Goal: Transaction & Acquisition: Subscribe to service/newsletter

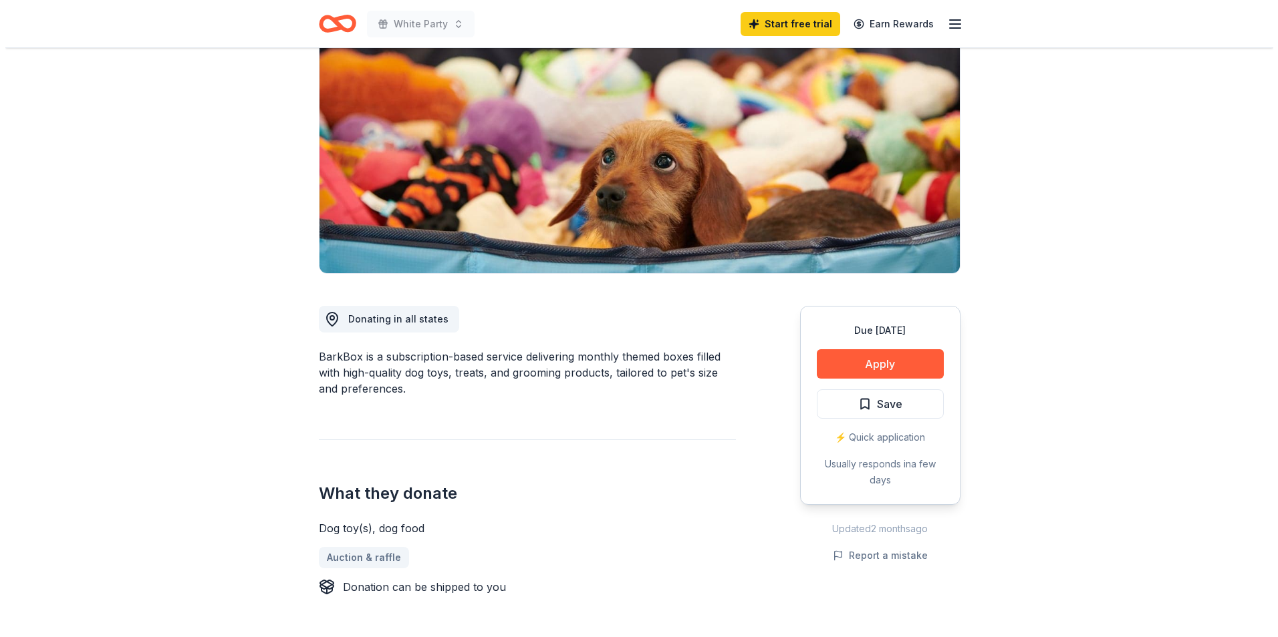
scroll to position [173, 0]
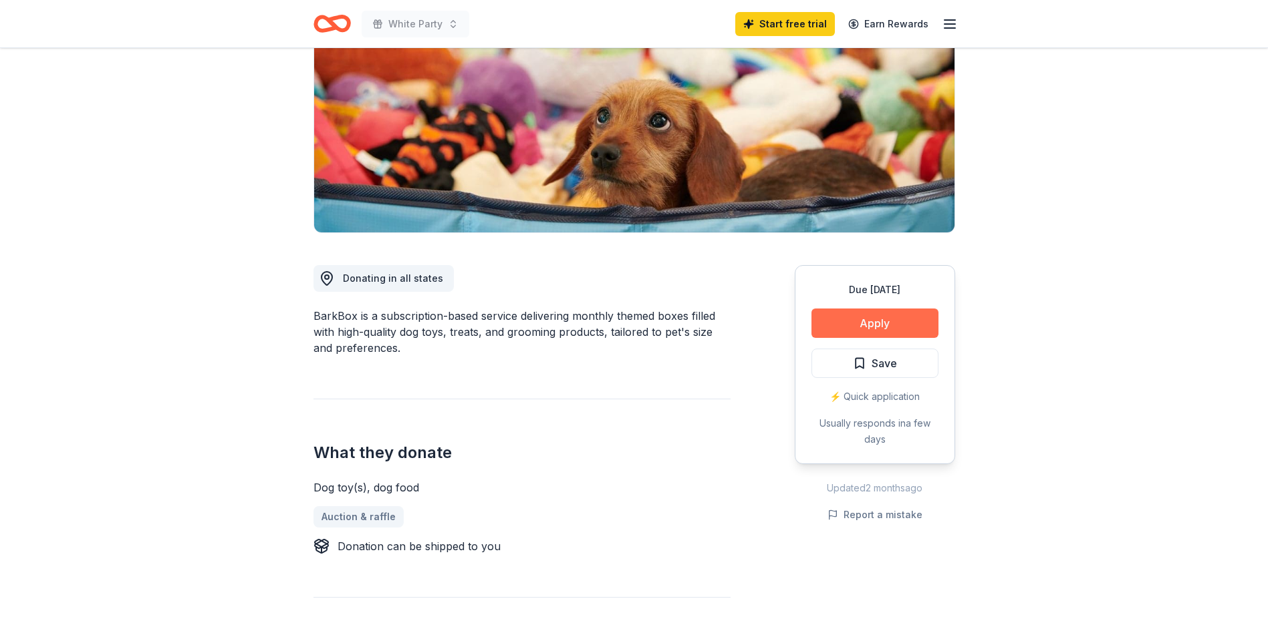
click at [874, 323] on button "Apply" at bounding box center [874, 323] width 127 height 29
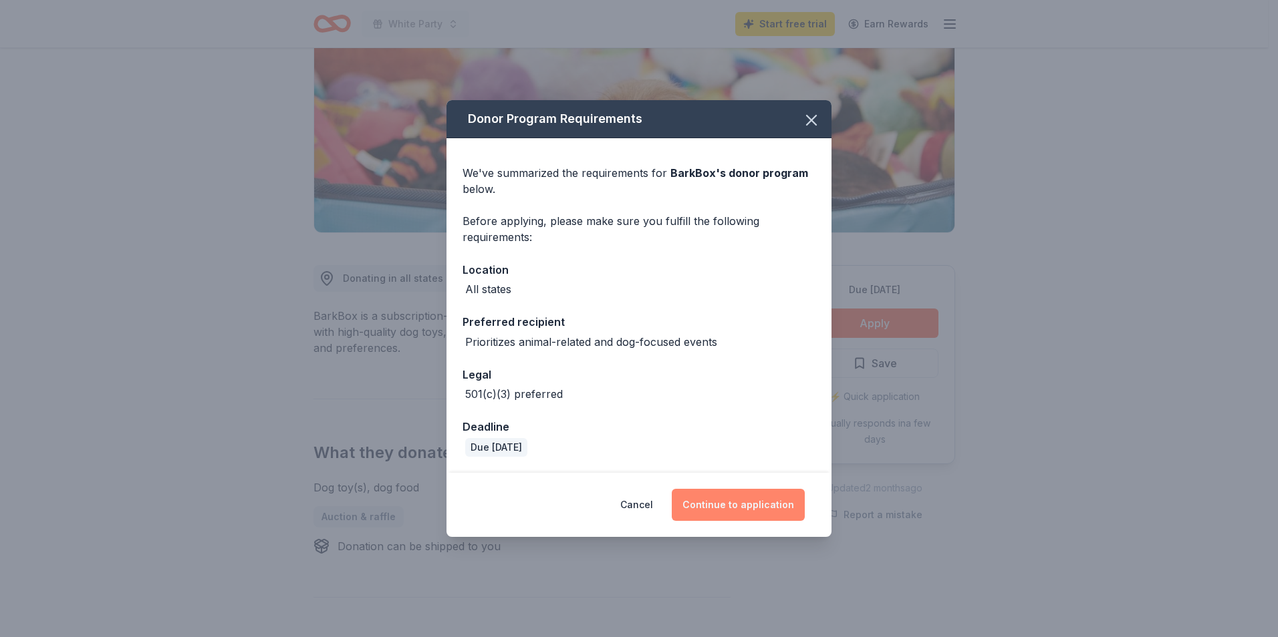
click at [722, 502] on button "Continue to application" at bounding box center [738, 505] width 133 height 32
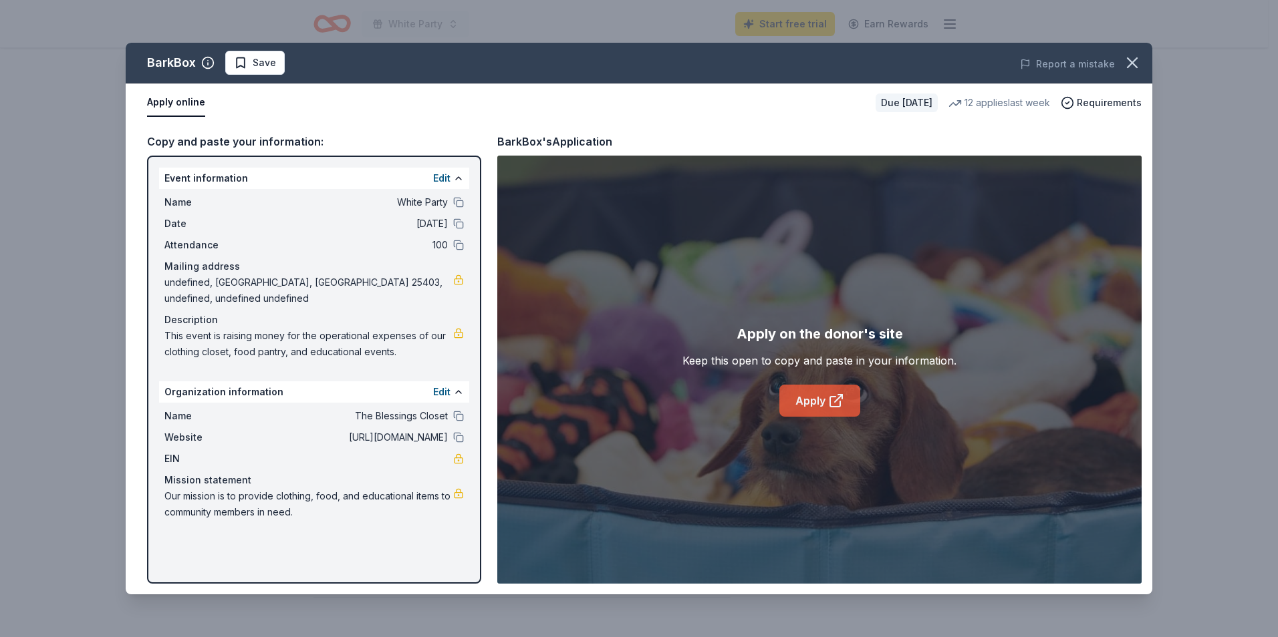
click at [819, 404] on link "Apply" at bounding box center [819, 401] width 81 height 32
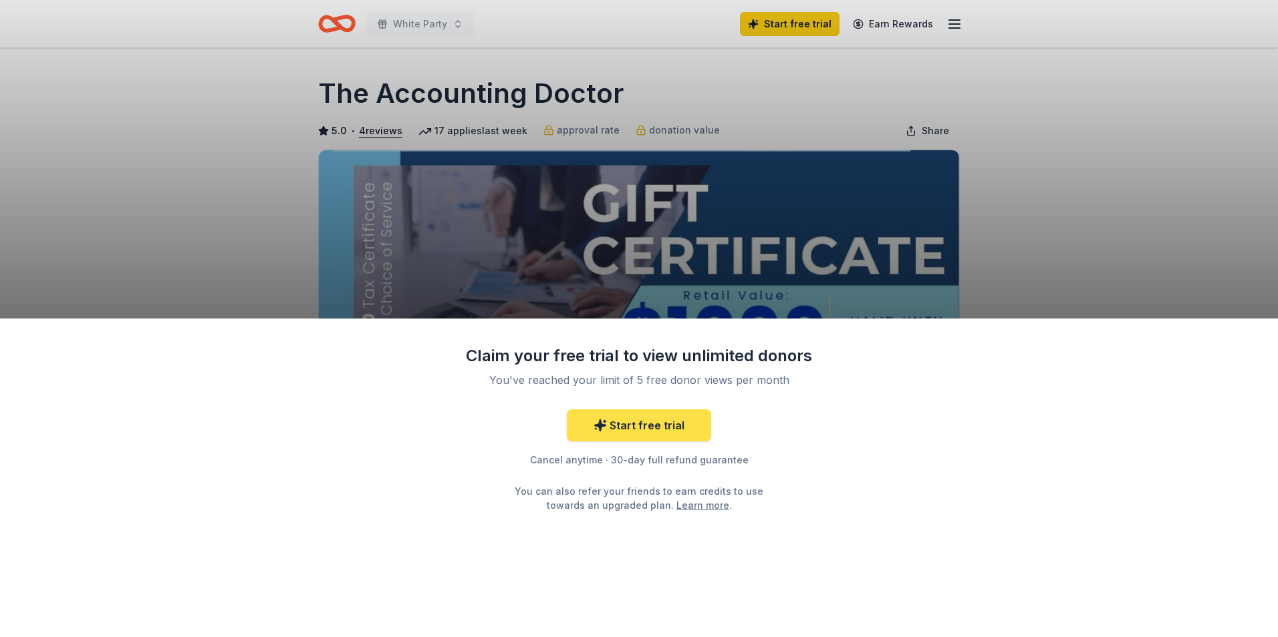
click at [637, 429] on link "Start free trial" at bounding box center [639, 426] width 144 height 32
